Goal: Task Accomplishment & Management: Use online tool/utility

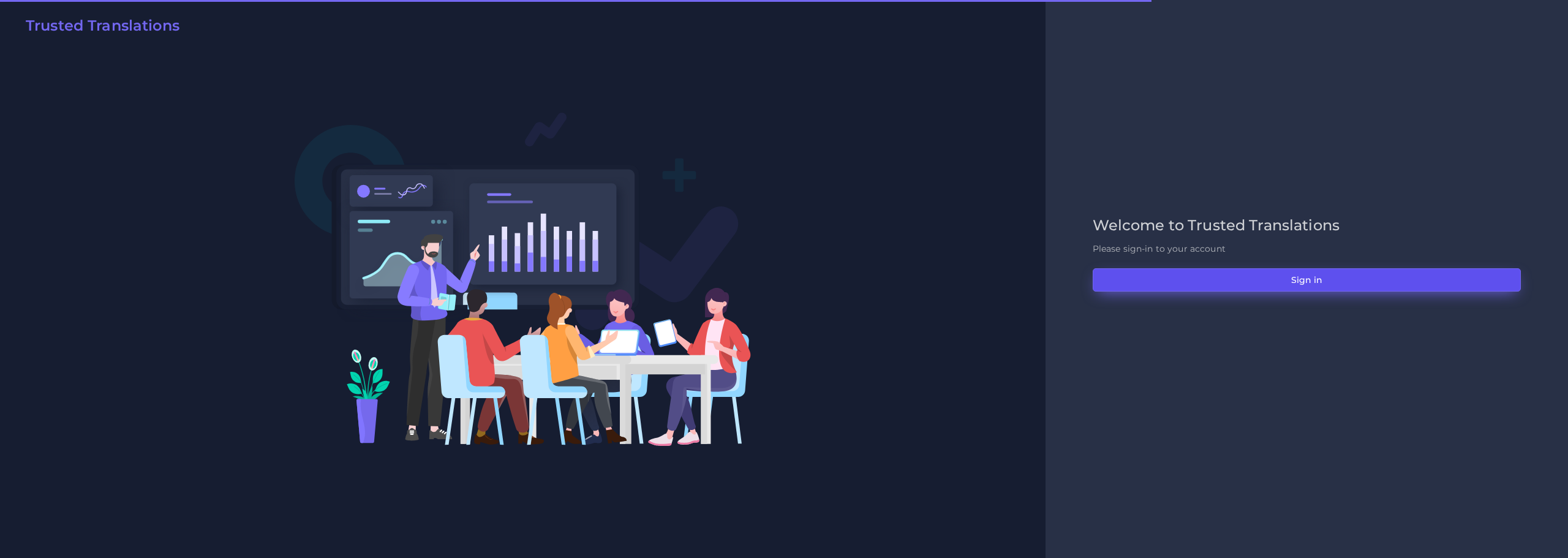
click at [1312, 278] on button "Sign in" at bounding box center [1307, 279] width 428 height 23
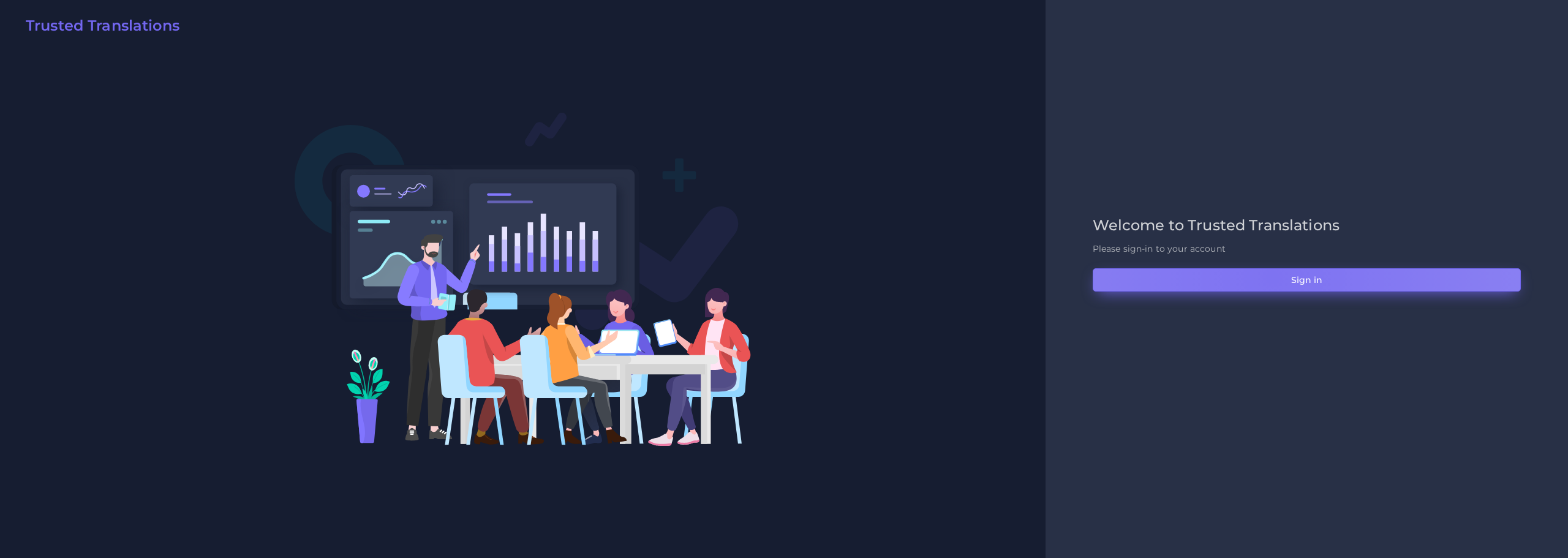
click at [1273, 277] on button "Sign in" at bounding box center [1307, 279] width 428 height 23
click at [1263, 281] on button "Sign in" at bounding box center [1307, 279] width 428 height 23
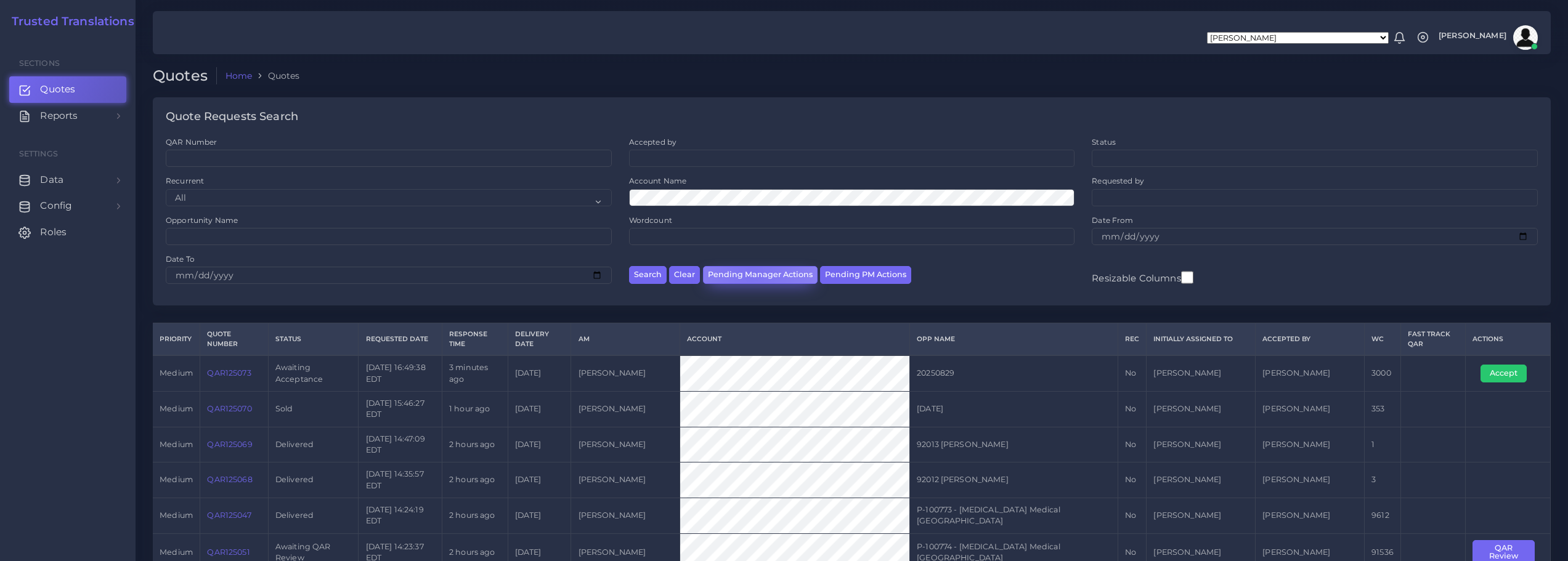
click at [750, 274] on button "Pending Manager Actions" at bounding box center [760, 275] width 115 height 18
select select "awaiting_manager_initial_review"
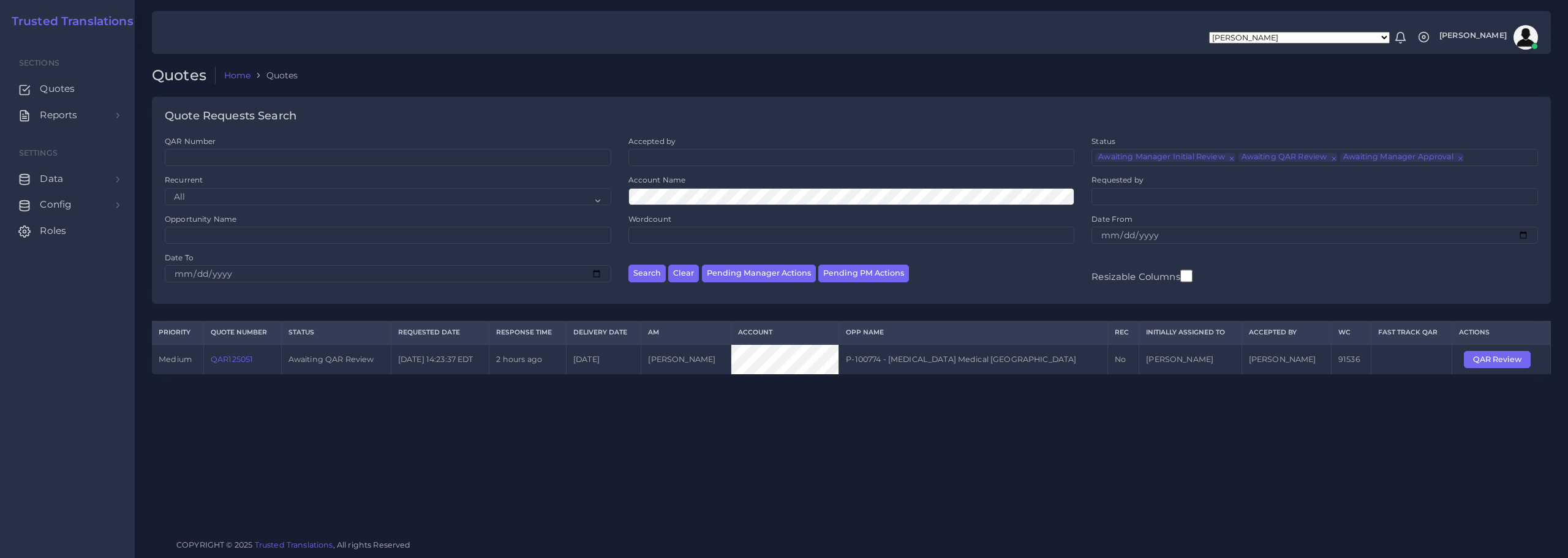
click at [231, 359] on link "QAR125051" at bounding box center [231, 359] width 42 height 9
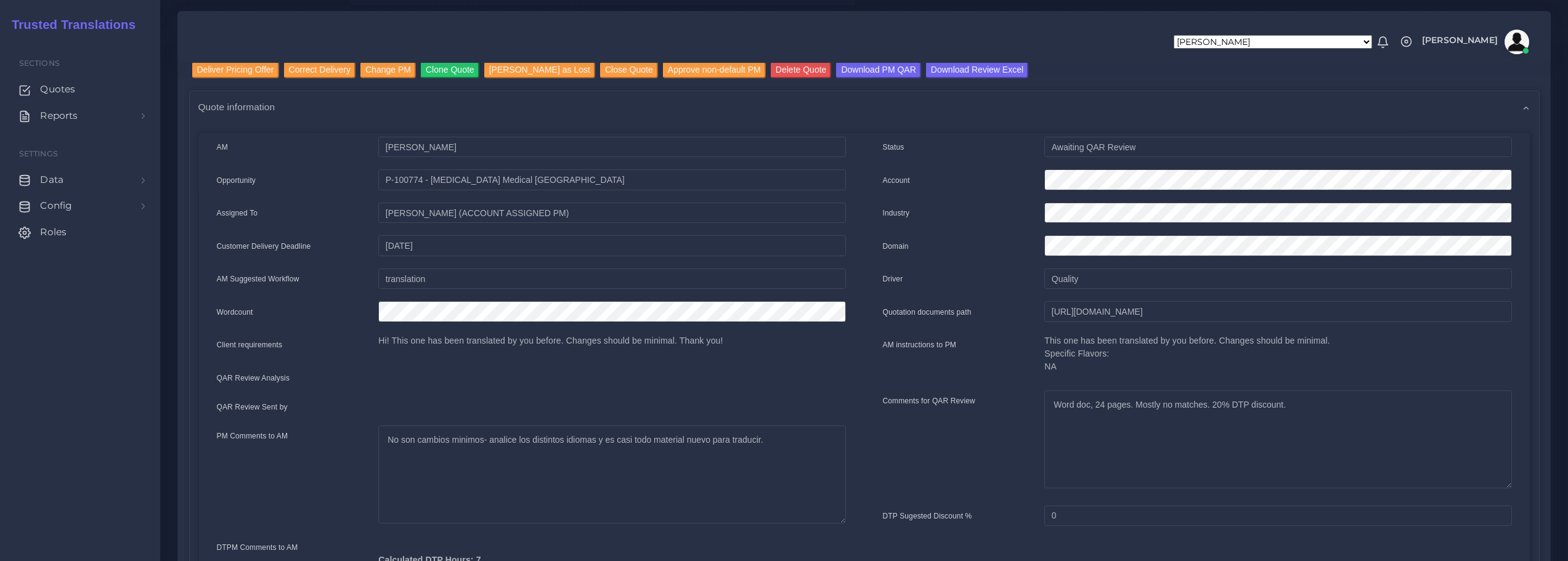
scroll to position [123, 0]
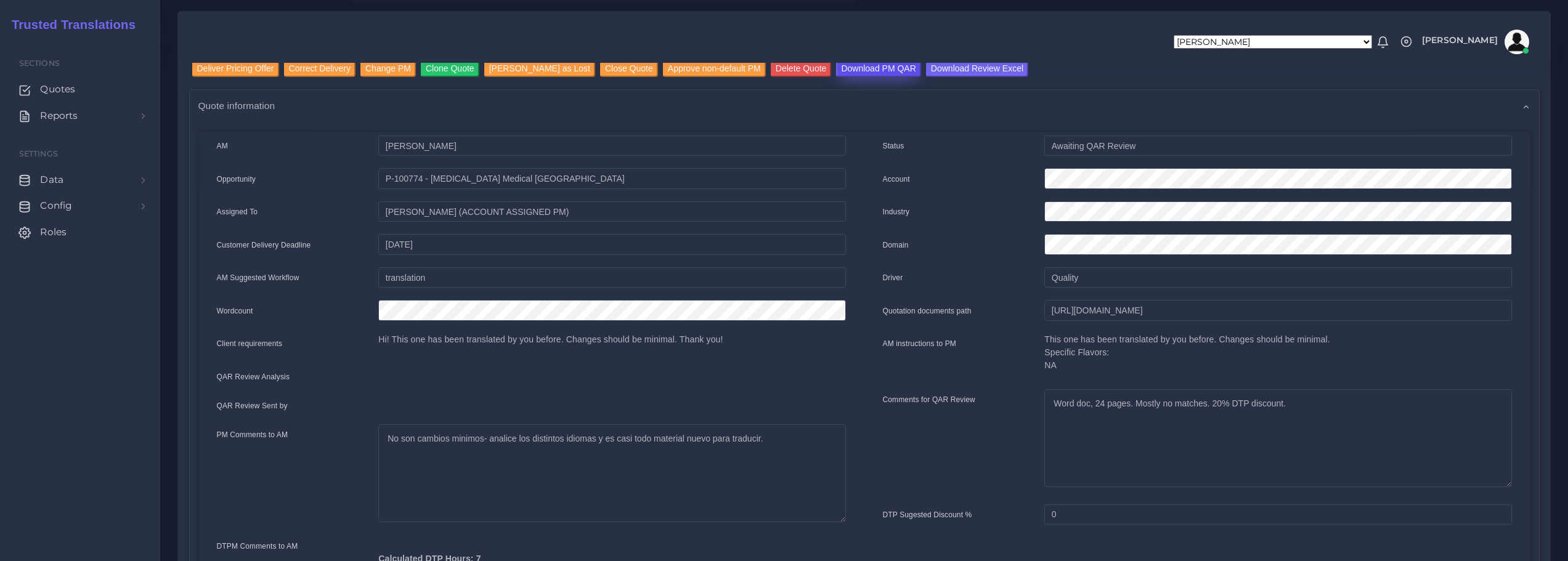
click at [839, 71] on input "Download PM QAR" at bounding box center [878, 69] width 84 height 17
click at [932, 71] on input "Download Review Excel" at bounding box center [977, 69] width 102 height 17
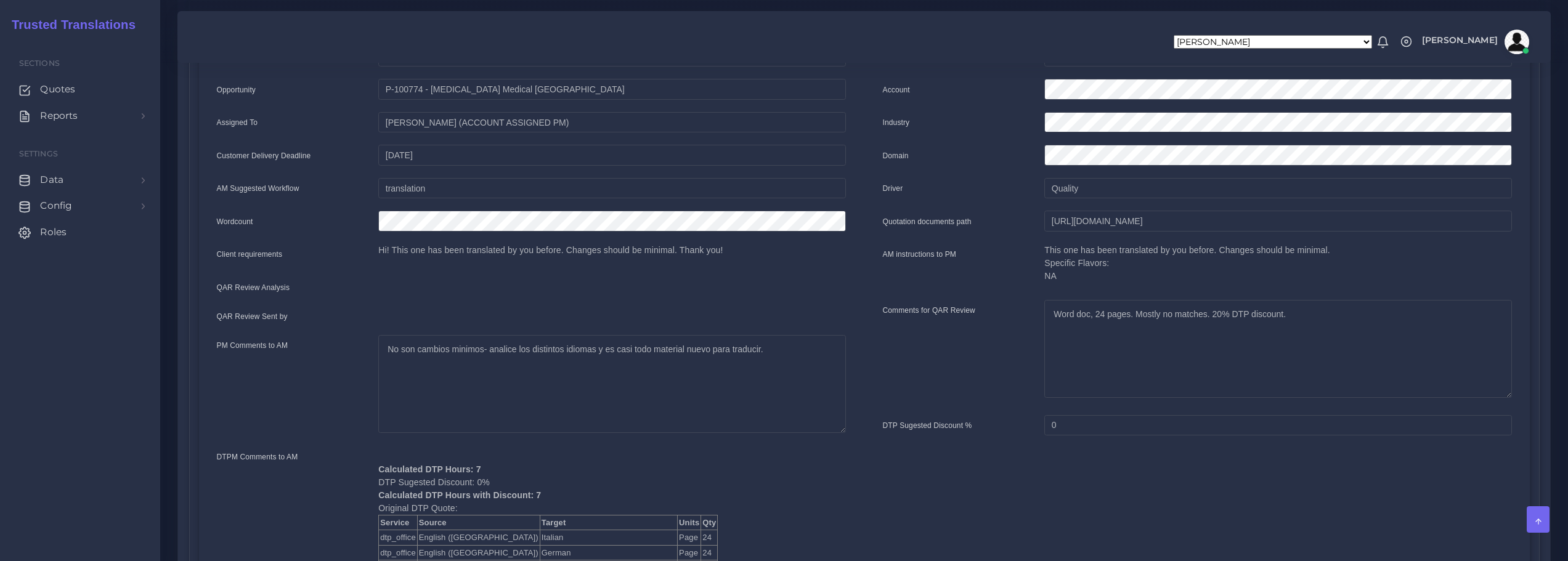
scroll to position [62, 0]
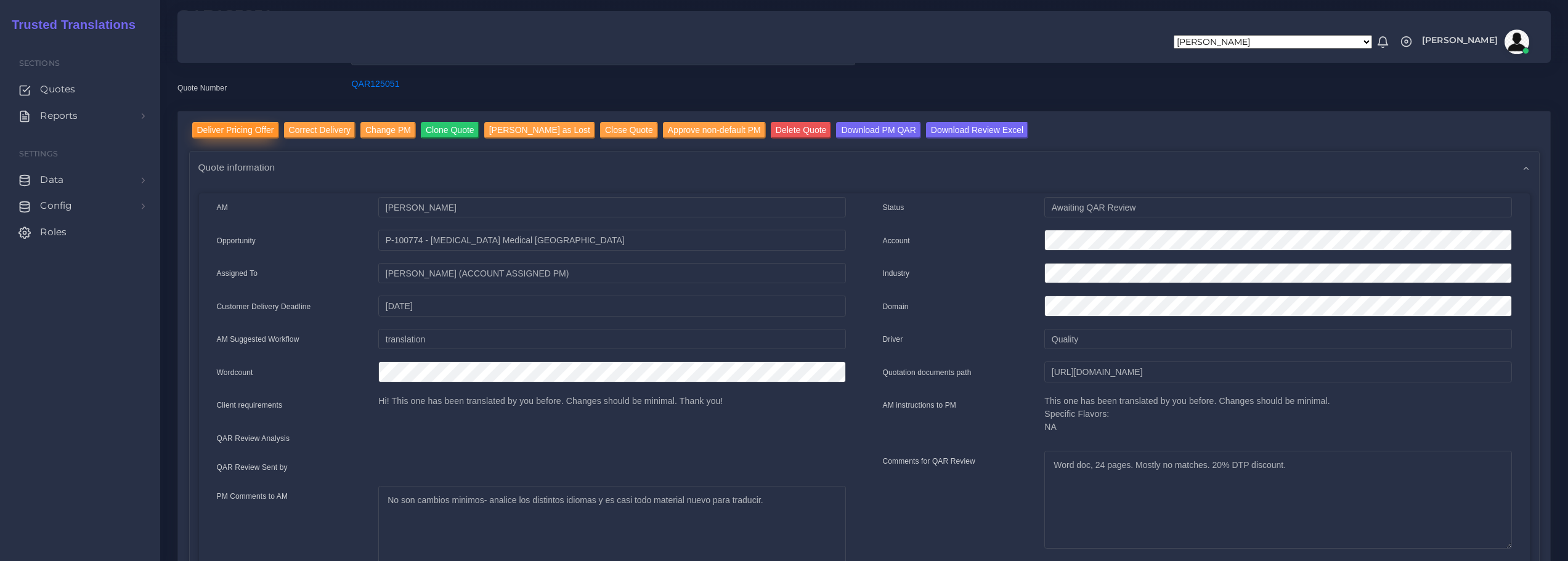
click at [242, 132] on input "Deliver Pricing Offer" at bounding box center [235, 130] width 87 height 17
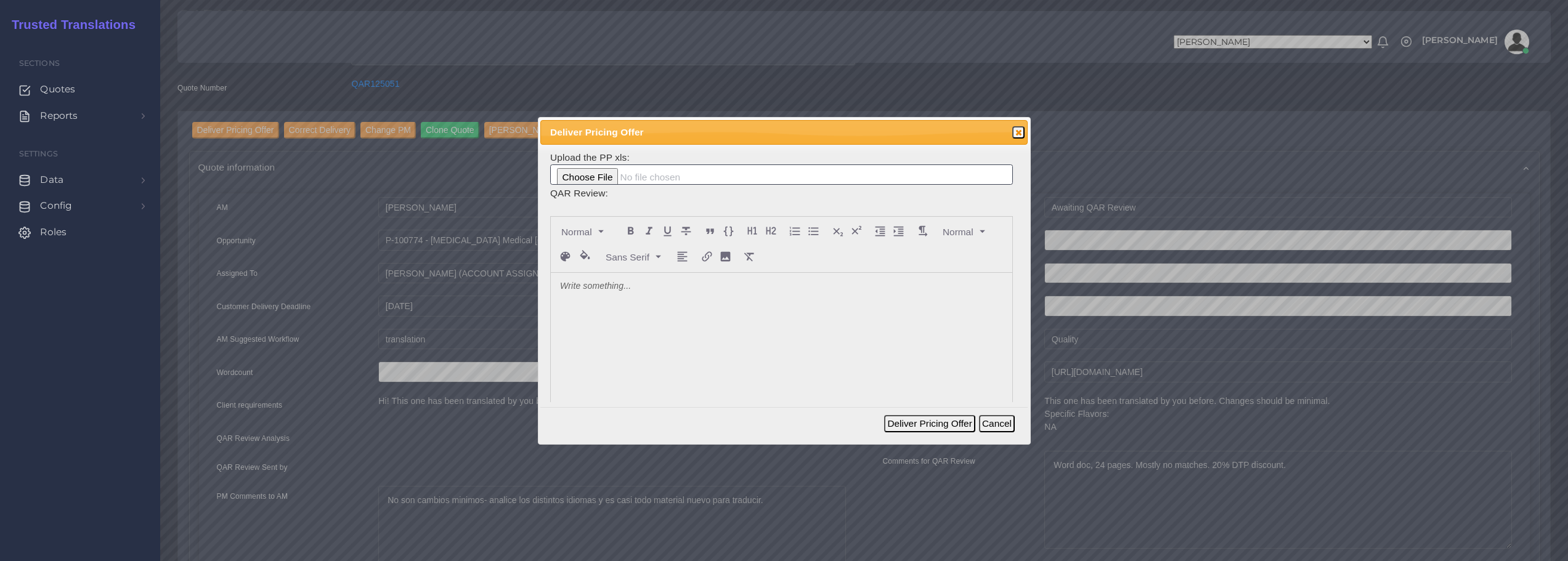
click at [605, 286] on p at bounding box center [781, 286] width 443 height 13
click at [586, 291] on p at bounding box center [781, 286] width 443 height 13
click at [570, 281] on p "RElea" at bounding box center [781, 286] width 443 height 13
click at [593, 287] on p "Relea" at bounding box center [781, 286] width 443 height 13
click at [918, 424] on button "Deliver Pricing Offer" at bounding box center [929, 424] width 90 height 18
